Goal: Find specific page/section: Find specific page/section

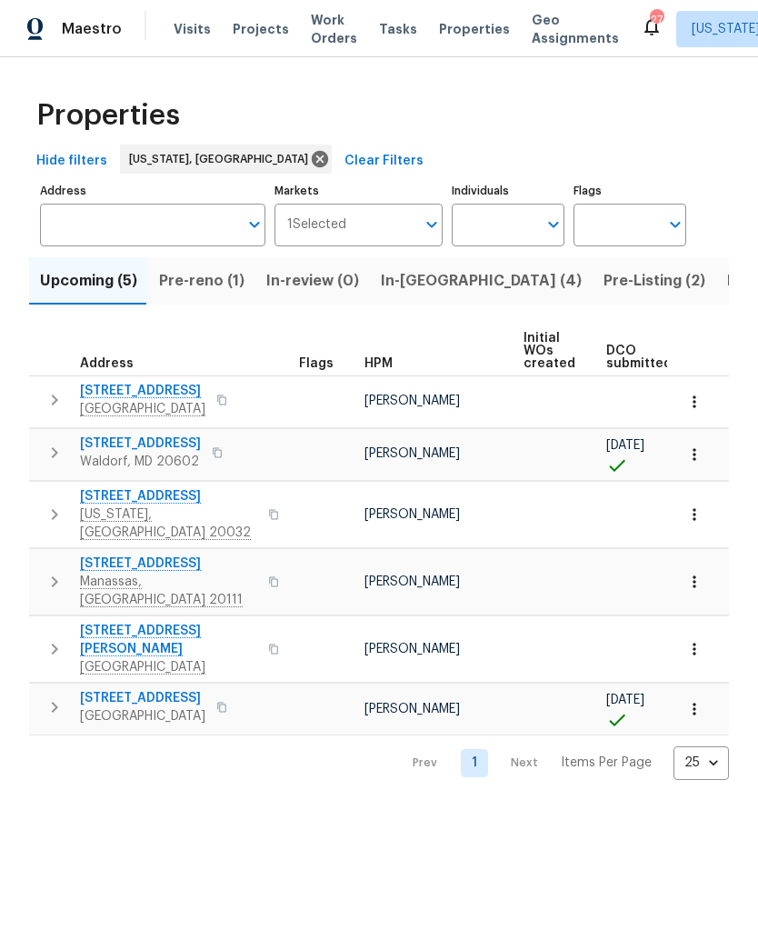
click at [201, 286] on span "Pre-reno (1)" at bounding box center [201, 280] width 85 height 25
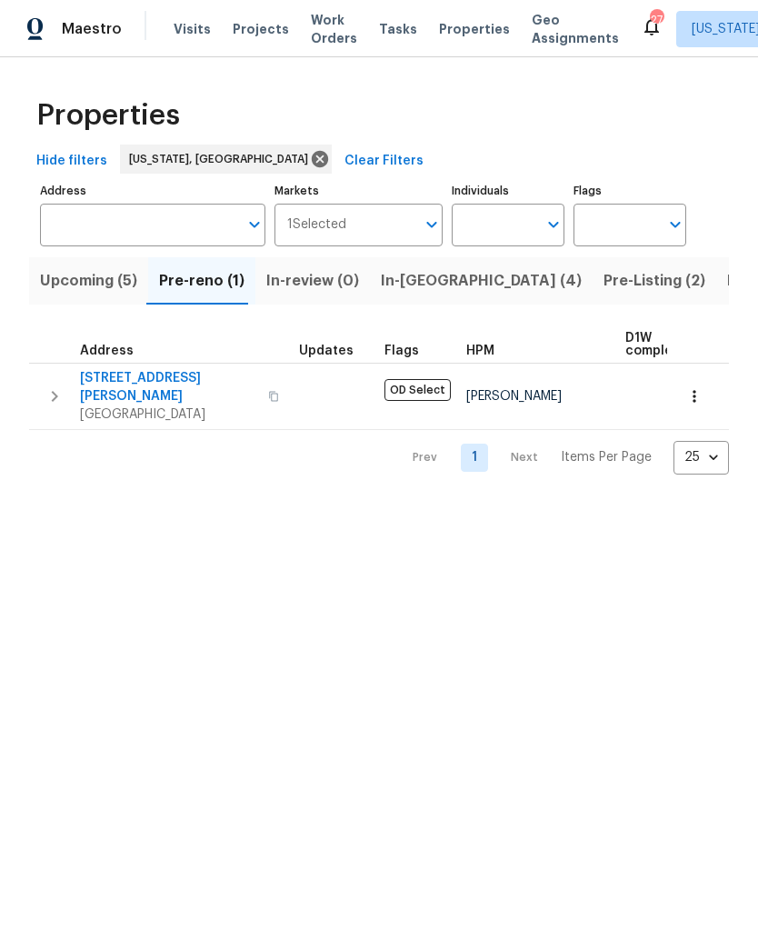
click at [115, 286] on span "Upcoming (5)" at bounding box center [88, 280] width 97 height 25
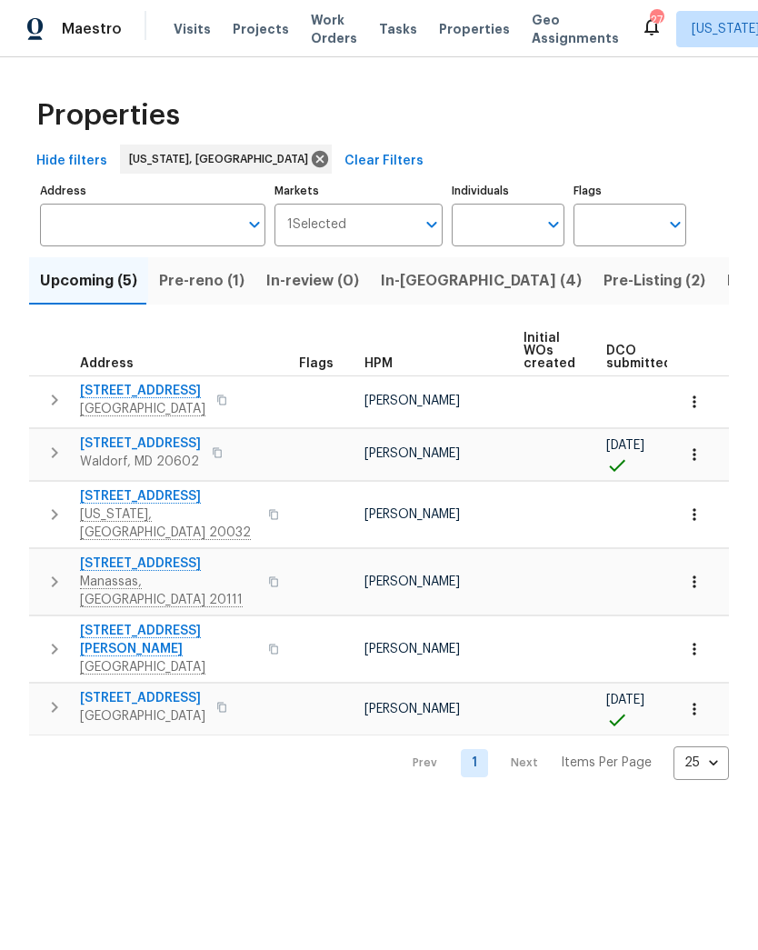
click at [139, 445] on span "[STREET_ADDRESS]" at bounding box center [140, 444] width 121 height 18
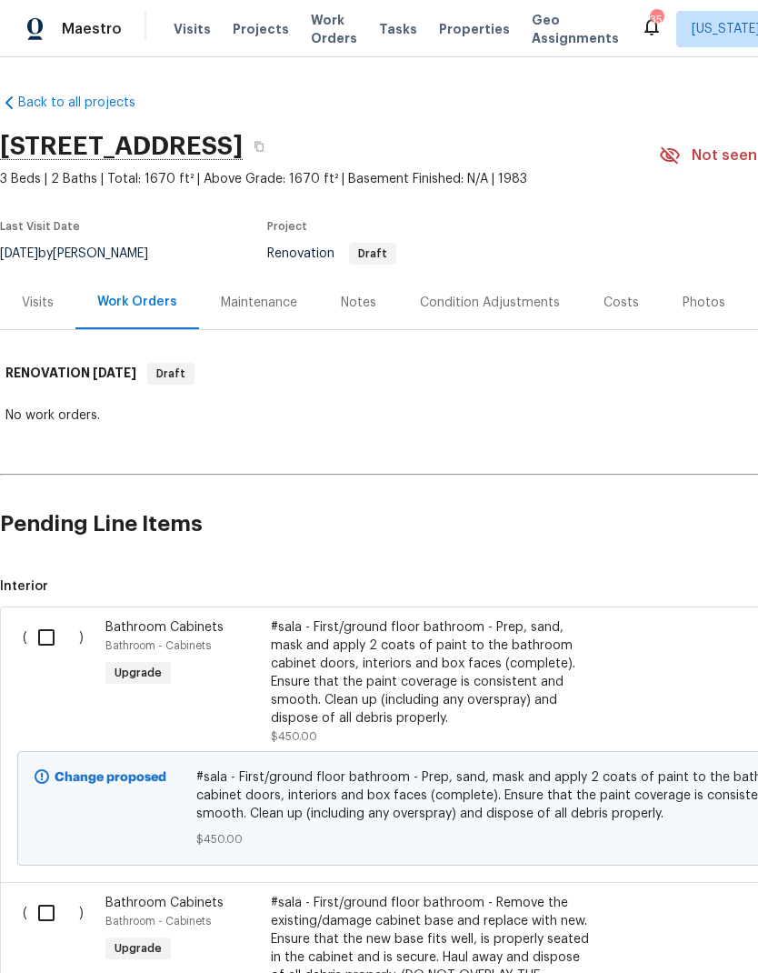
click at [355, 306] on div "Notes" at bounding box center [358, 303] width 35 height 18
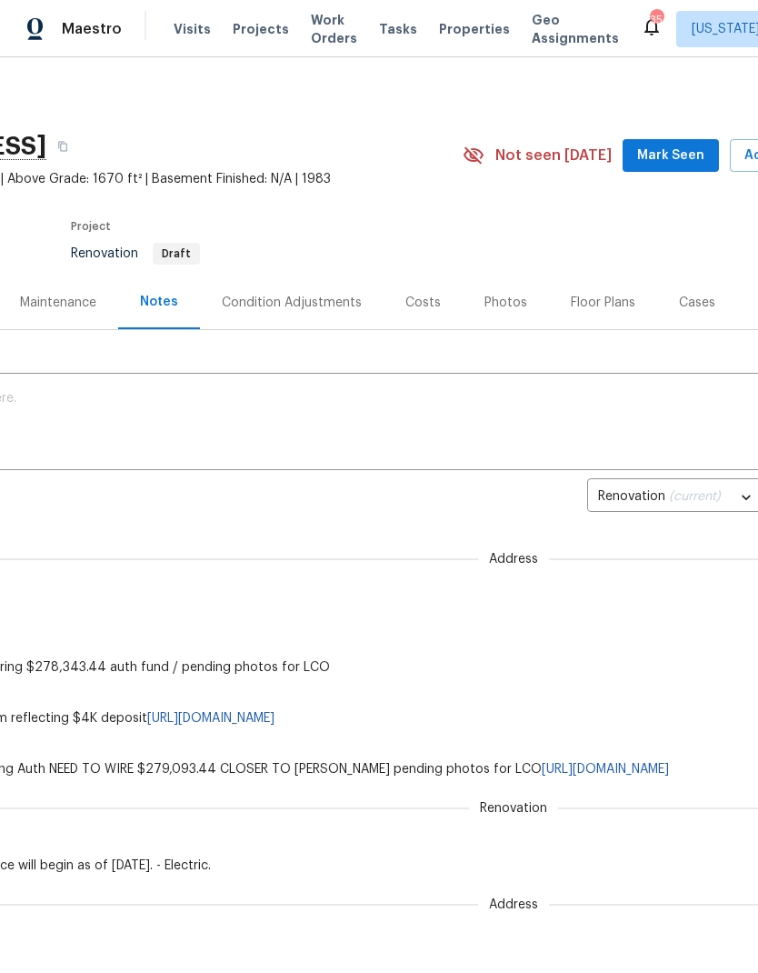
scroll to position [0, 198]
click at [324, 305] on div "Condition Adjustments" at bounding box center [290, 303] width 140 height 18
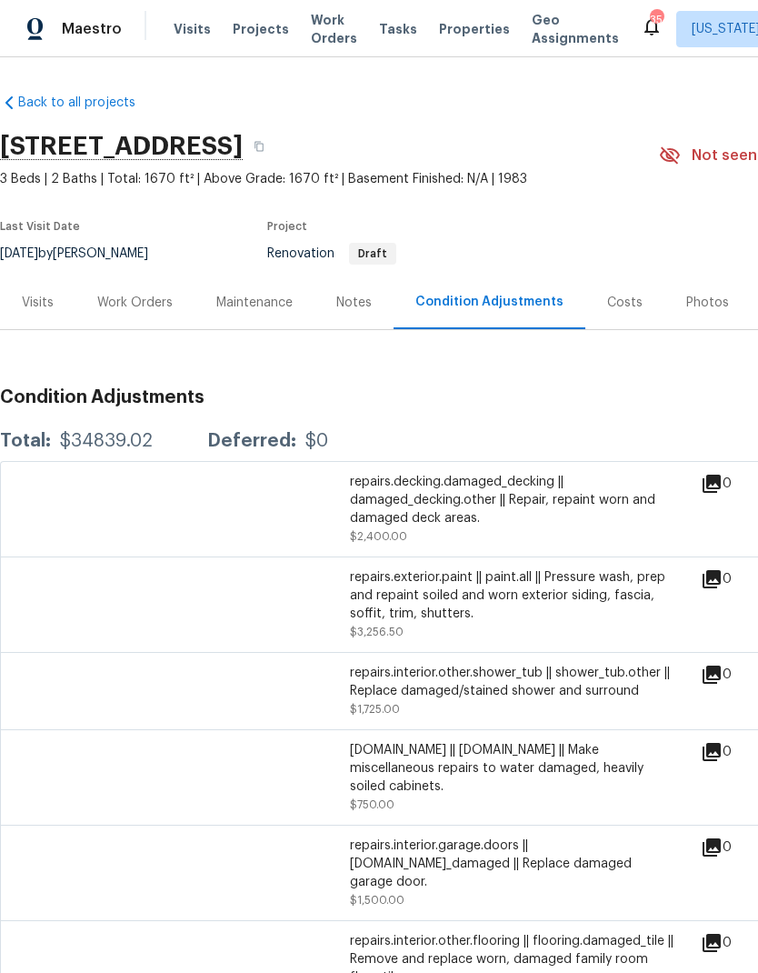
click at [136, 298] on div "Work Orders" at bounding box center [134, 303] width 75 height 18
